Goal: Navigation & Orientation: Go to known website

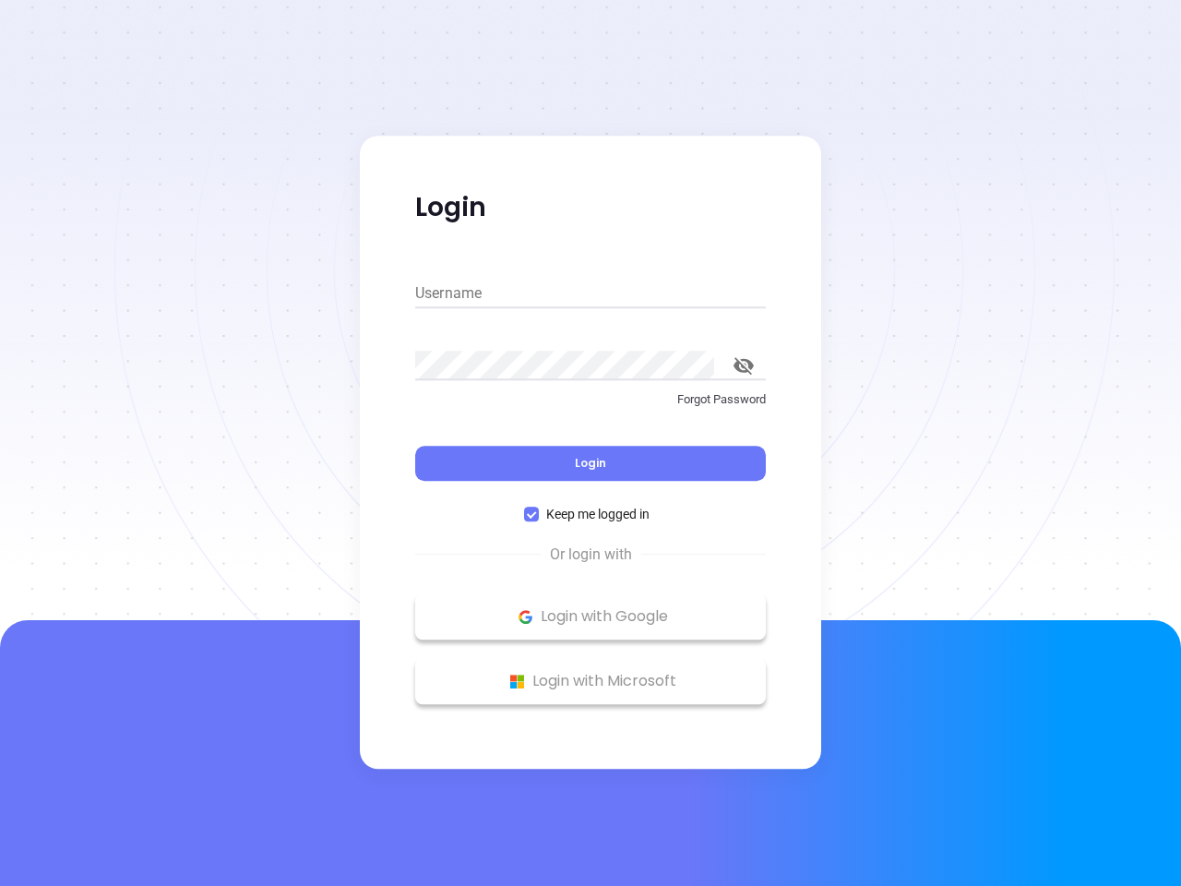
click at [591, 443] on div "Login" at bounding box center [590, 452] width 351 height 57
click at [591, 293] on input "Username" at bounding box center [590, 294] width 351 height 30
click at [744, 365] on icon "toggle password visibility" at bounding box center [744, 366] width 20 height 18
click at [591, 463] on span "Login" at bounding box center [590, 463] width 31 height 16
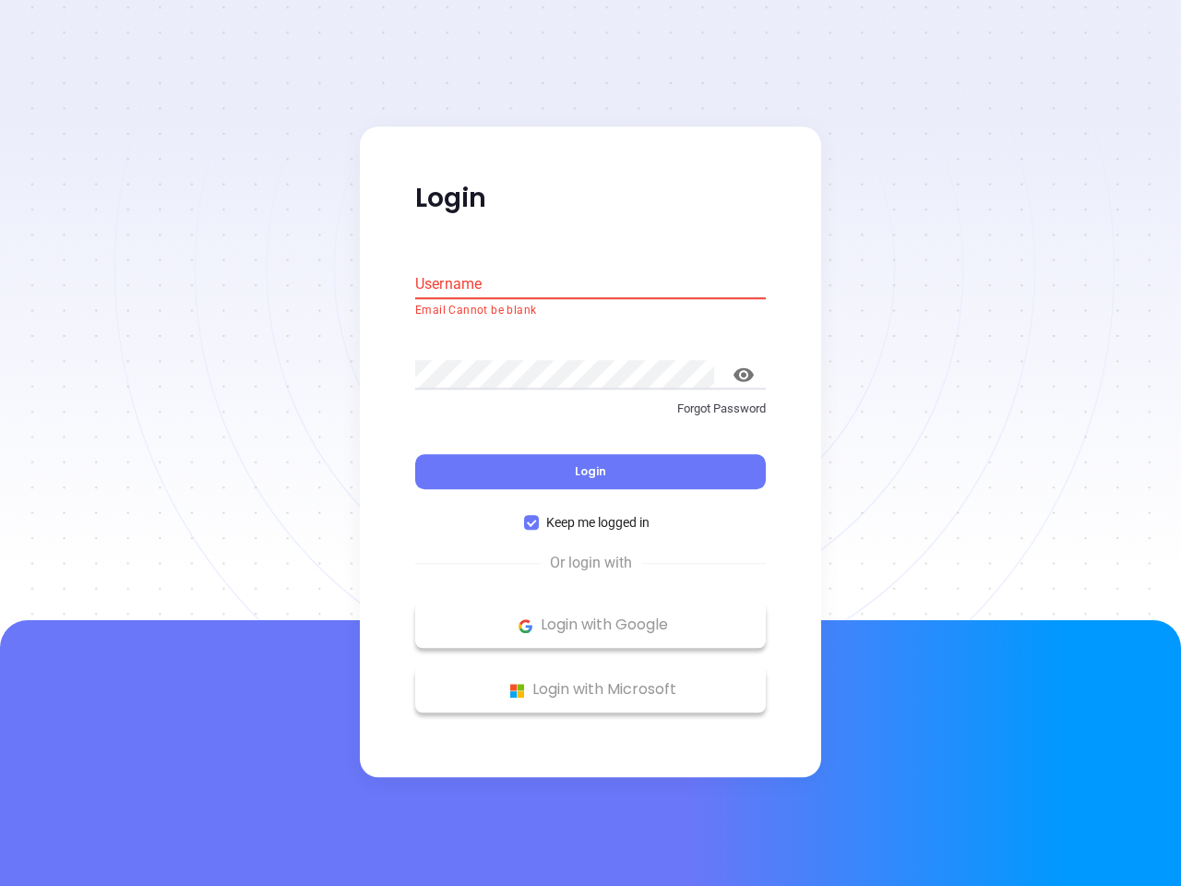
click at [591, 514] on span "Keep me logged in" at bounding box center [598, 523] width 118 height 20
click at [539, 516] on input "Keep me logged in" at bounding box center [531, 523] width 15 height 15
checkbox input "false"
click at [591, 616] on p "Login with Google" at bounding box center [590, 626] width 332 height 28
click at [591, 681] on p "Login with Microsoft" at bounding box center [590, 690] width 332 height 28
